Goal: Information Seeking & Learning: Learn about a topic

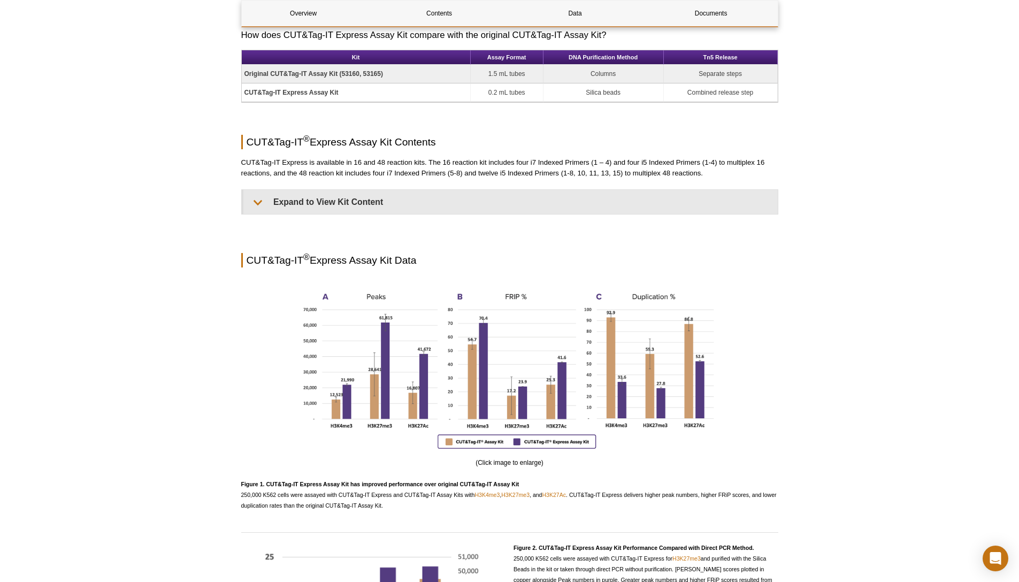
scroll to position [696, 0]
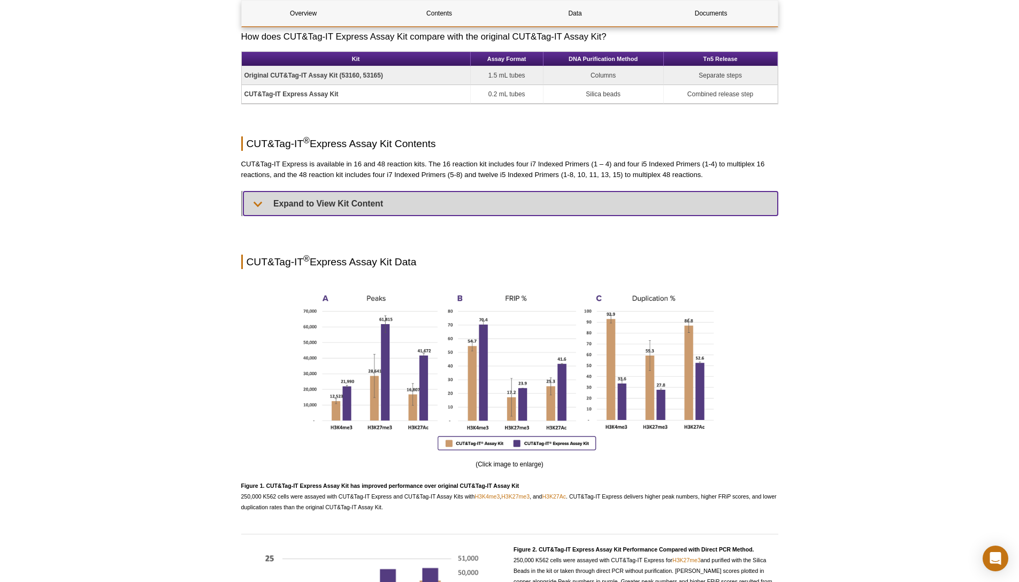
click at [332, 204] on summary "Expand to View Kit Content" at bounding box center [510, 204] width 535 height 24
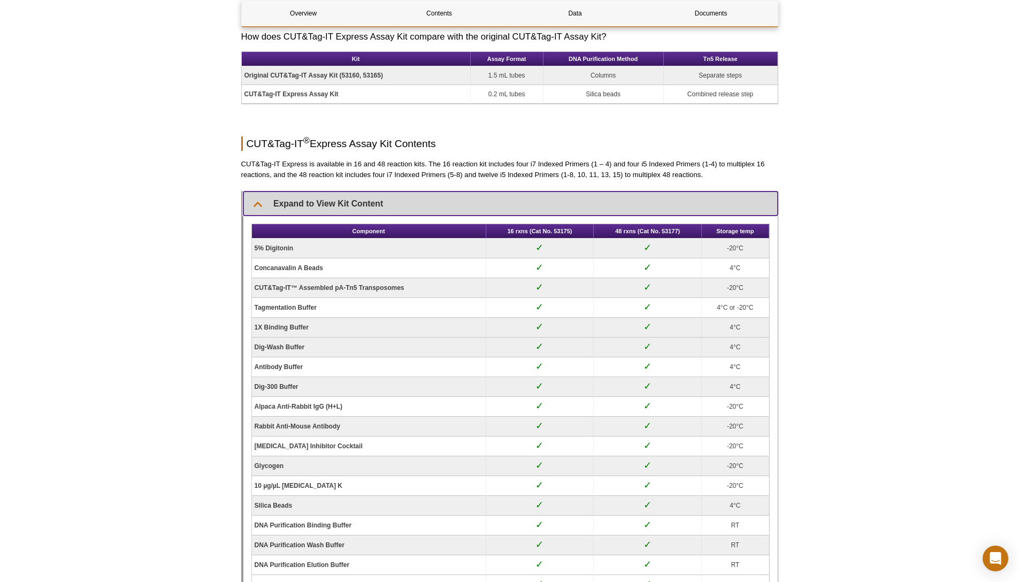
click at [332, 204] on summary "Expand to View Kit Content" at bounding box center [510, 204] width 535 height 24
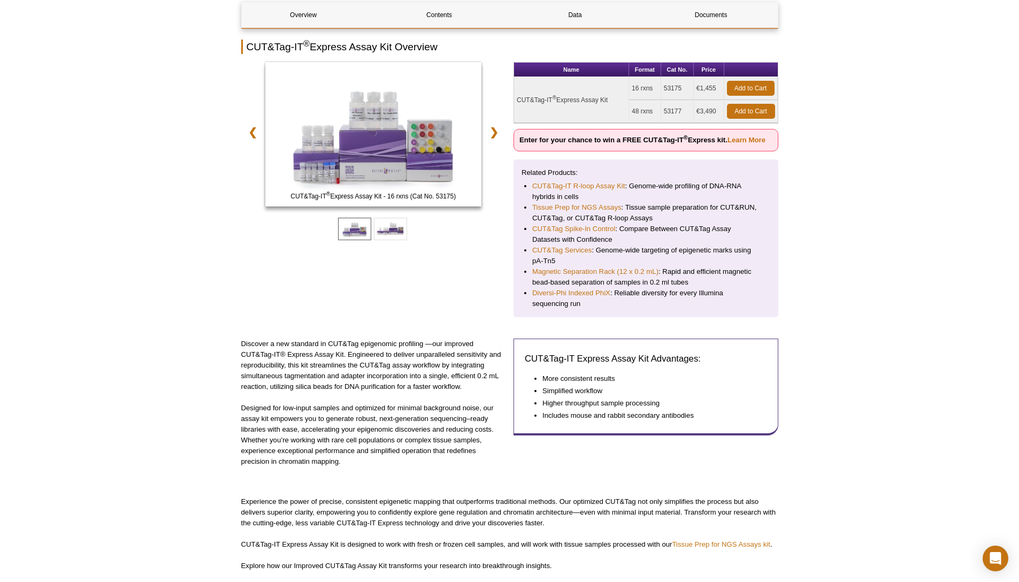
scroll to position [82, 0]
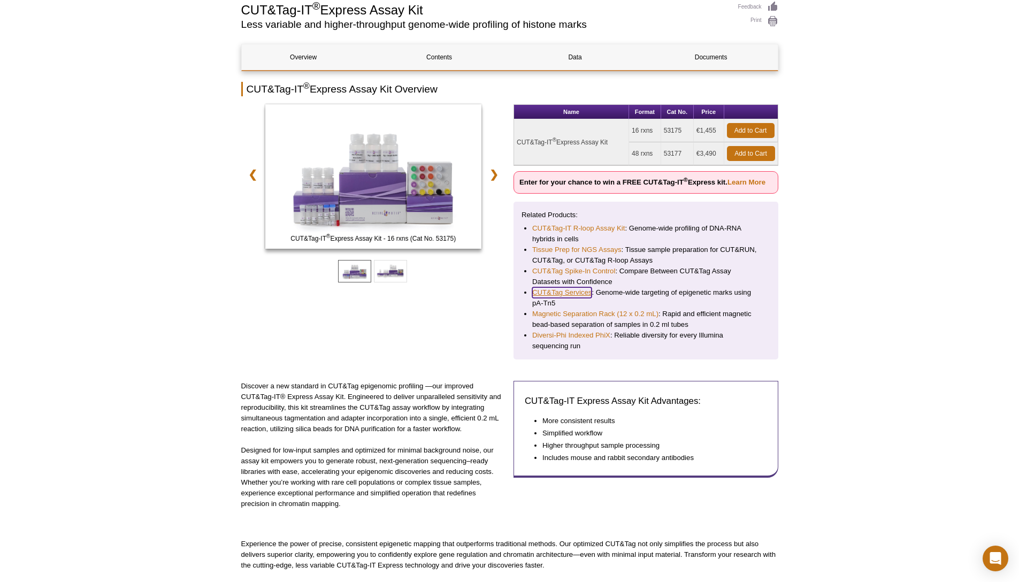
click at [568, 291] on link "CUT&Tag Services" at bounding box center [561, 292] width 59 height 11
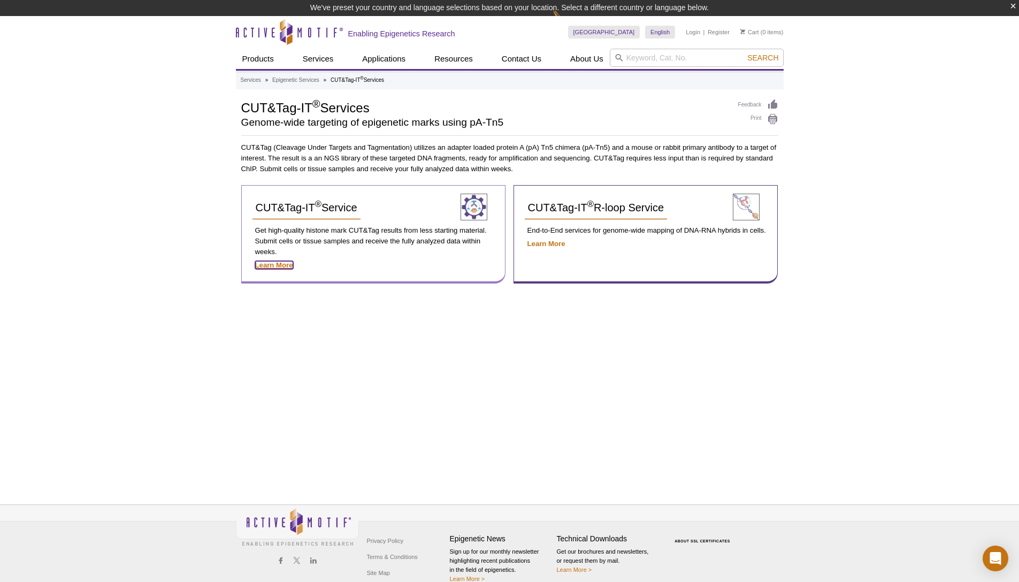
click at [264, 263] on strong "Learn More" at bounding box center [274, 265] width 38 height 8
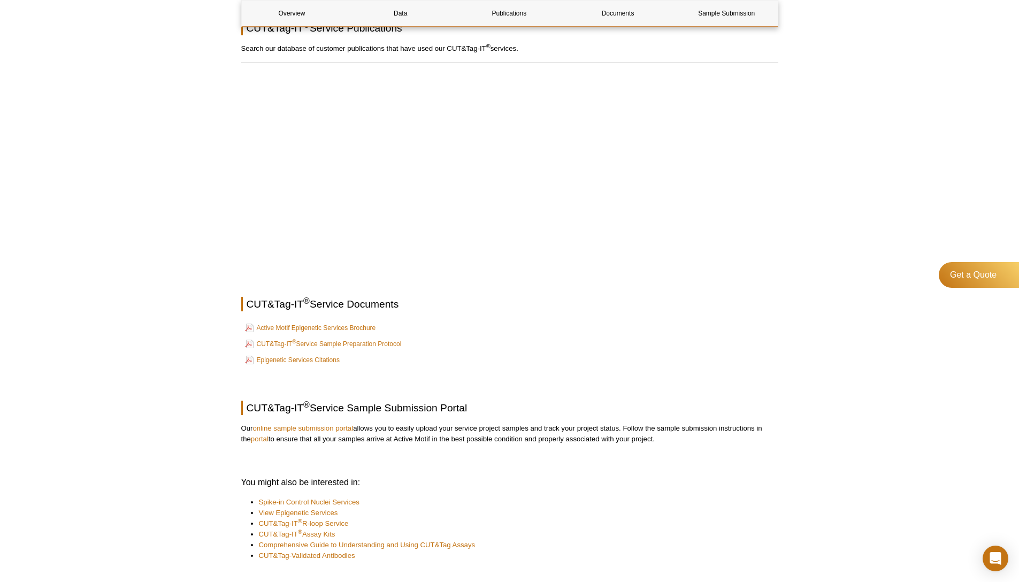
scroll to position [1342, 0]
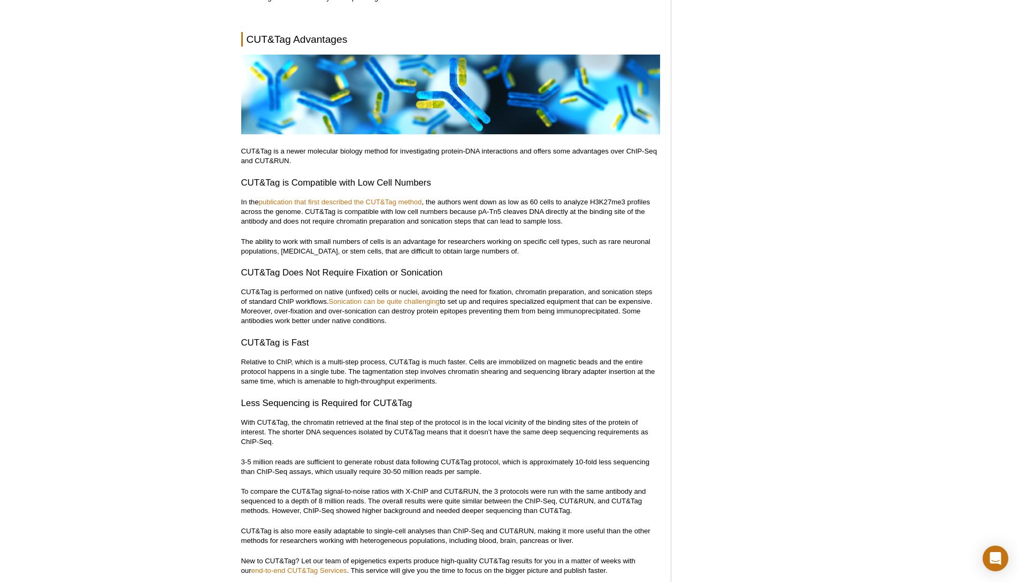
scroll to position [2832, 0]
